Goal: Check status: Check status

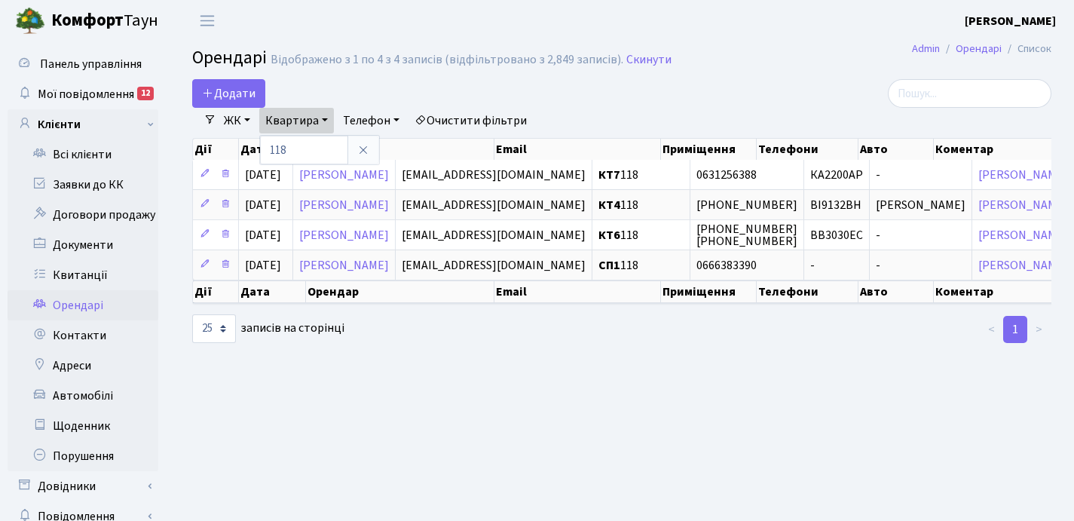
select select "25"
click at [76, 275] on link "Квитанції" at bounding box center [83, 275] width 151 height 30
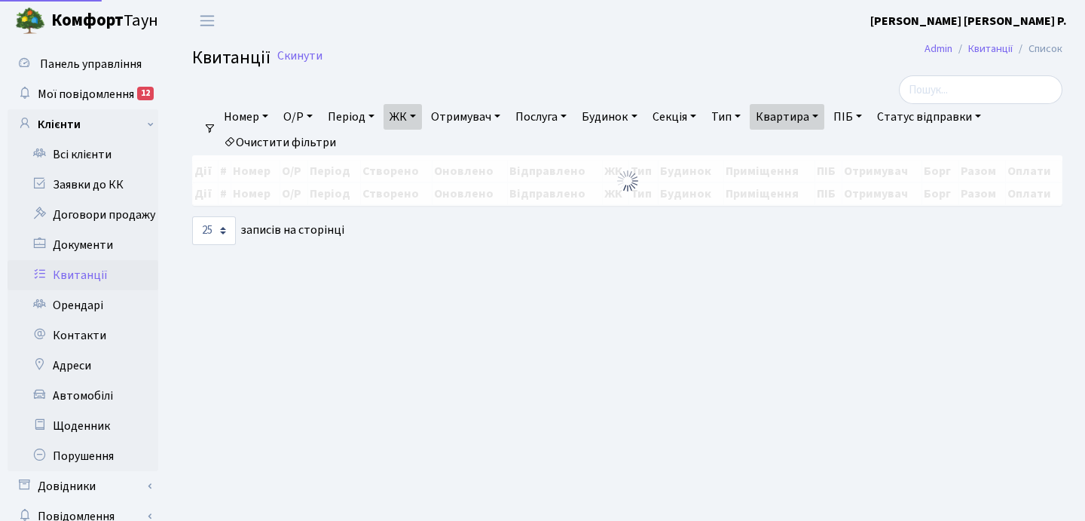
select select "25"
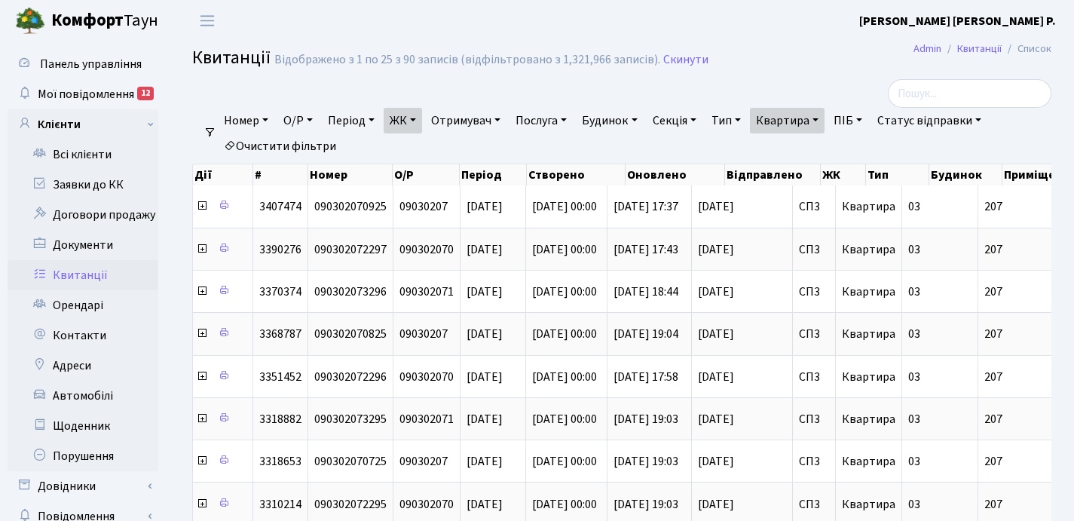
click at [824, 115] on link "Квартира" at bounding box center [787, 121] width 75 height 26
click at [821, 144] on input "207" at bounding box center [794, 150] width 88 height 29
type input "2"
type input "117"
click at [418, 120] on link "ЖК" at bounding box center [403, 121] width 38 height 26
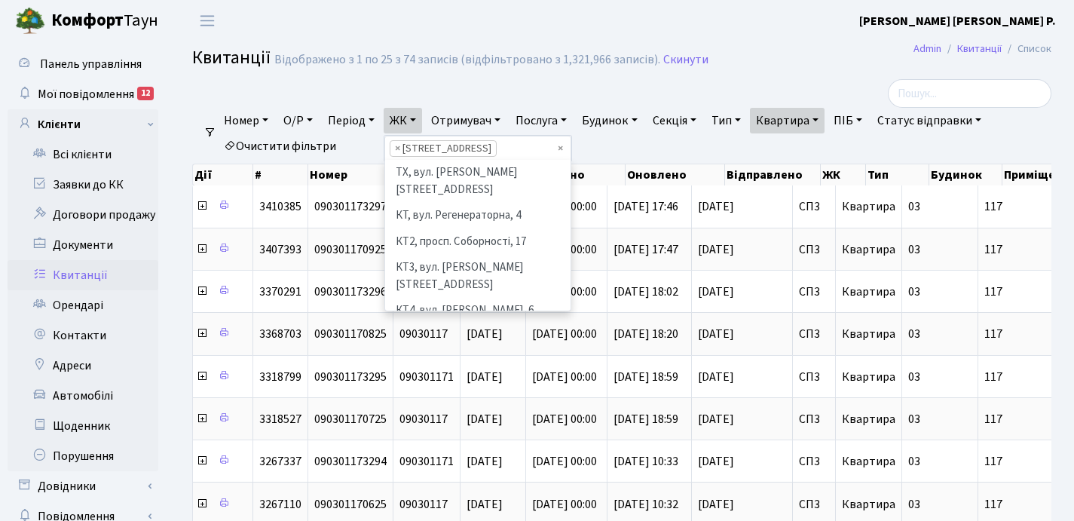
scroll to position [234, 0]
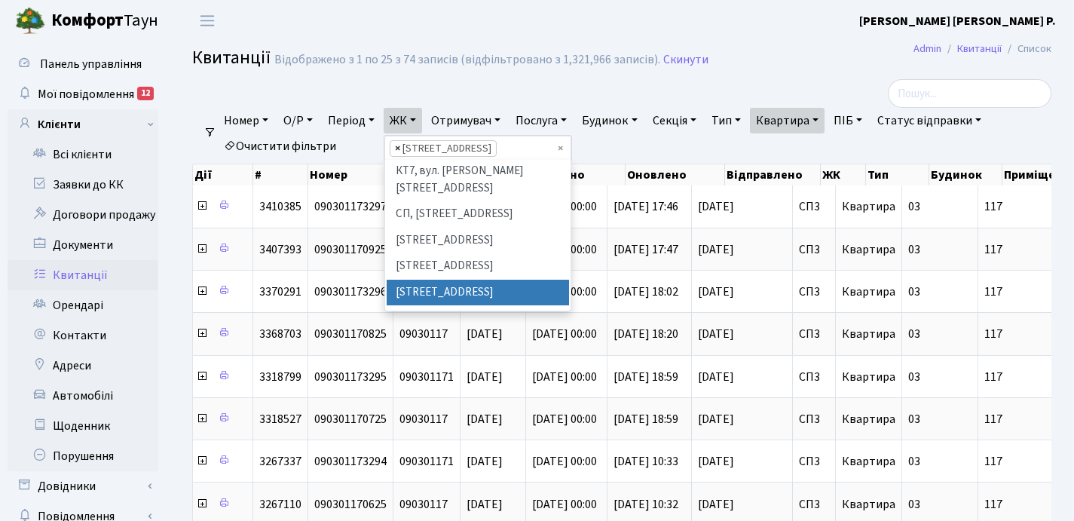
click at [400, 148] on span "×" at bounding box center [397, 148] width 5 height 15
select select
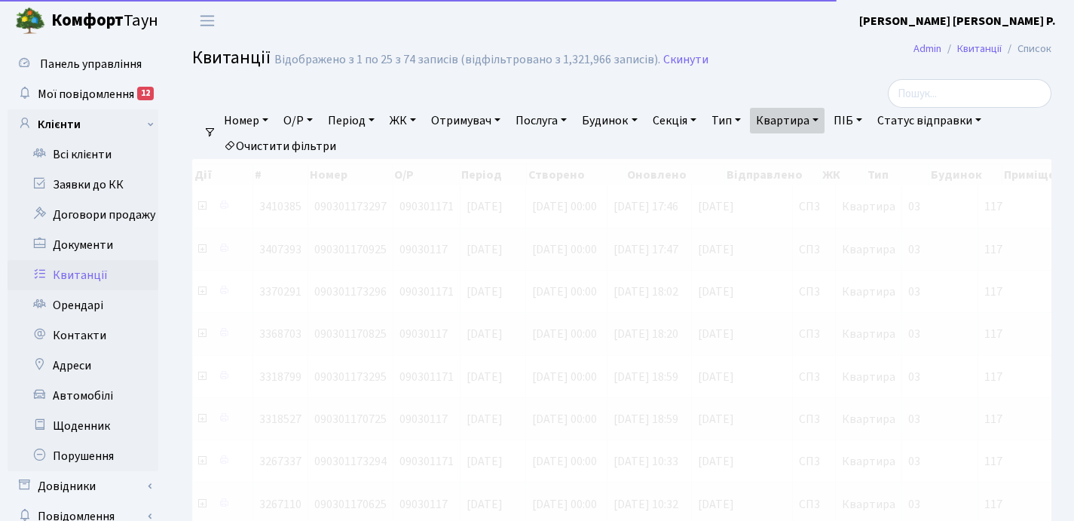
click at [421, 123] on link "ЖК" at bounding box center [403, 121] width 38 height 26
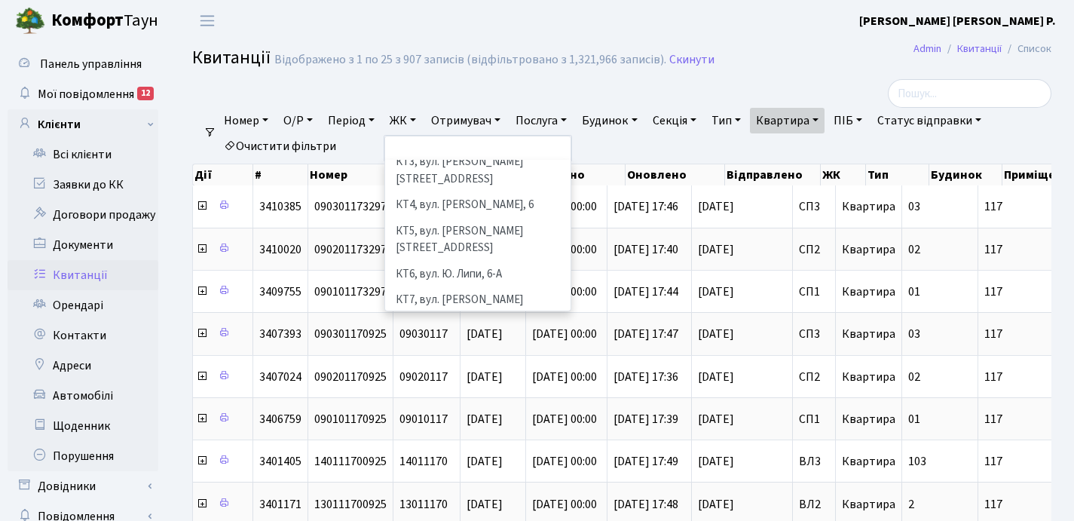
scroll to position [82, 0]
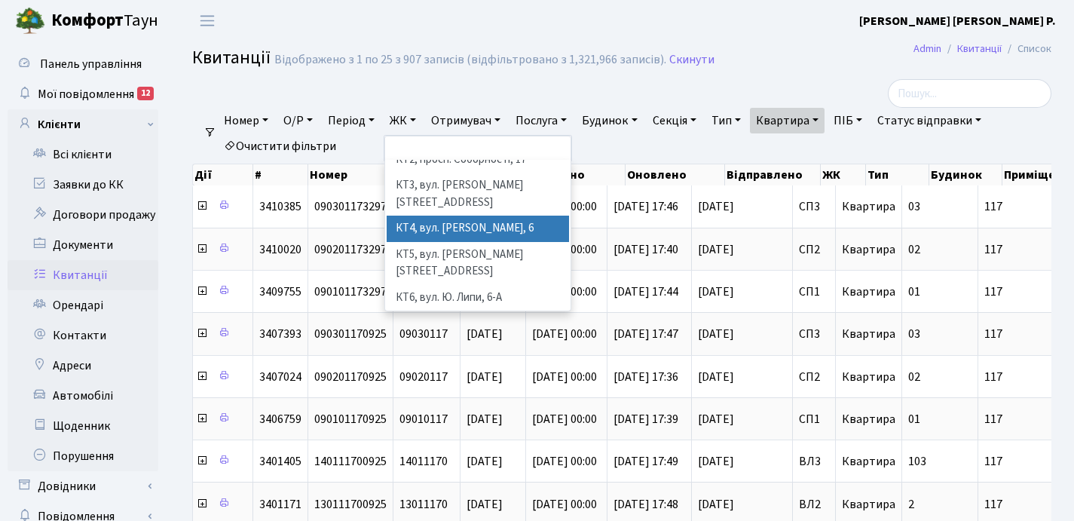
click at [436, 215] on li "КТ4, вул. [PERSON_NAME], 6" at bounding box center [478, 228] width 182 height 26
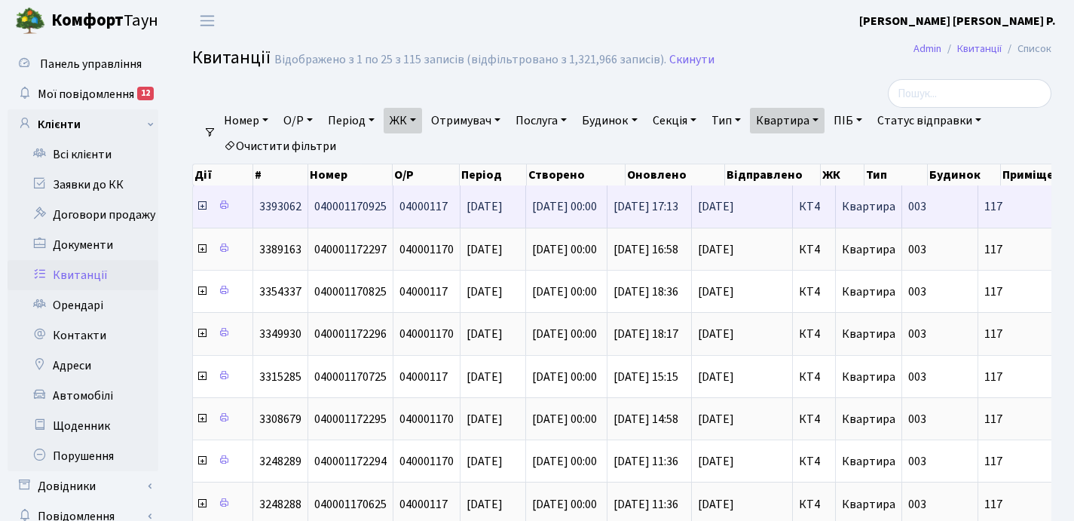
click at [204, 209] on icon at bounding box center [202, 206] width 12 height 12
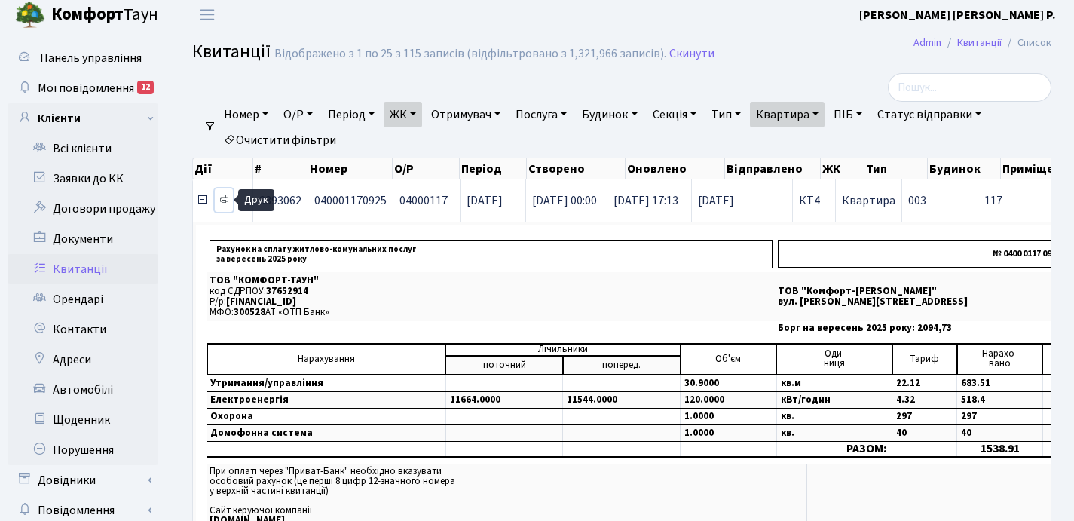
click at [225, 198] on icon at bounding box center [224, 199] width 11 height 11
